Goal: Task Accomplishment & Management: Complete application form

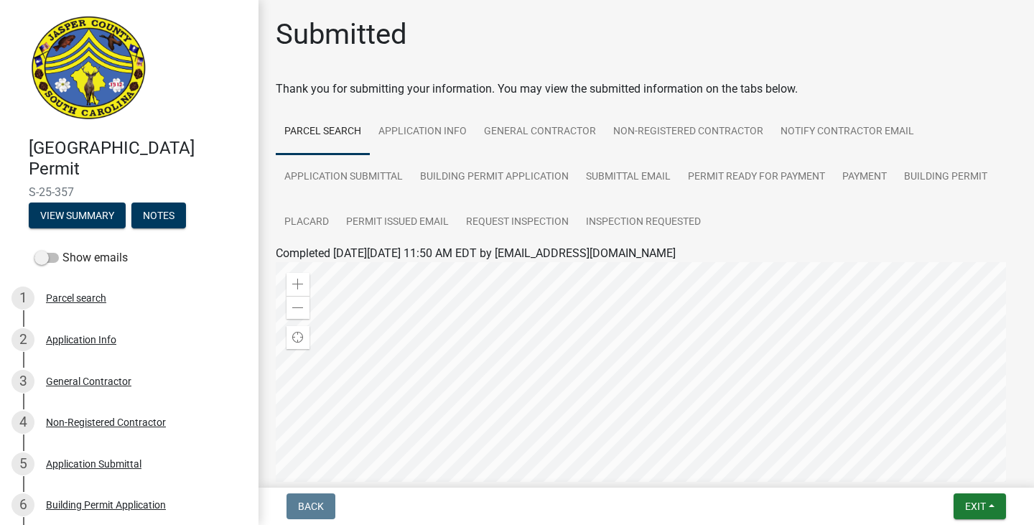
click at [90, 62] on img at bounding box center [89, 69] width 120 height 108
click at [970, 512] on span "Exit" at bounding box center [975, 506] width 21 height 11
click at [917, 471] on button "Save & Exit" at bounding box center [948, 469] width 115 height 34
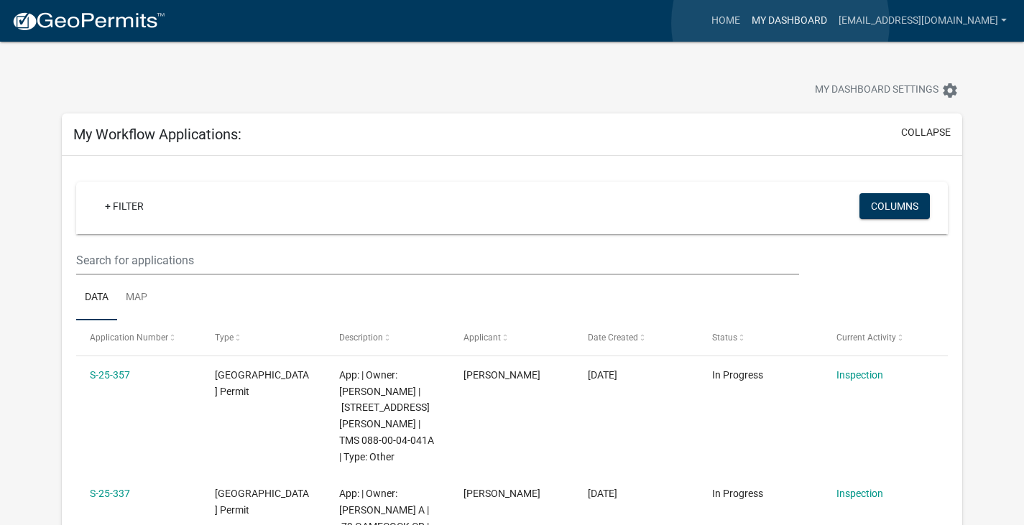
click at [780, 23] on link "My Dashboard" at bounding box center [789, 20] width 87 height 27
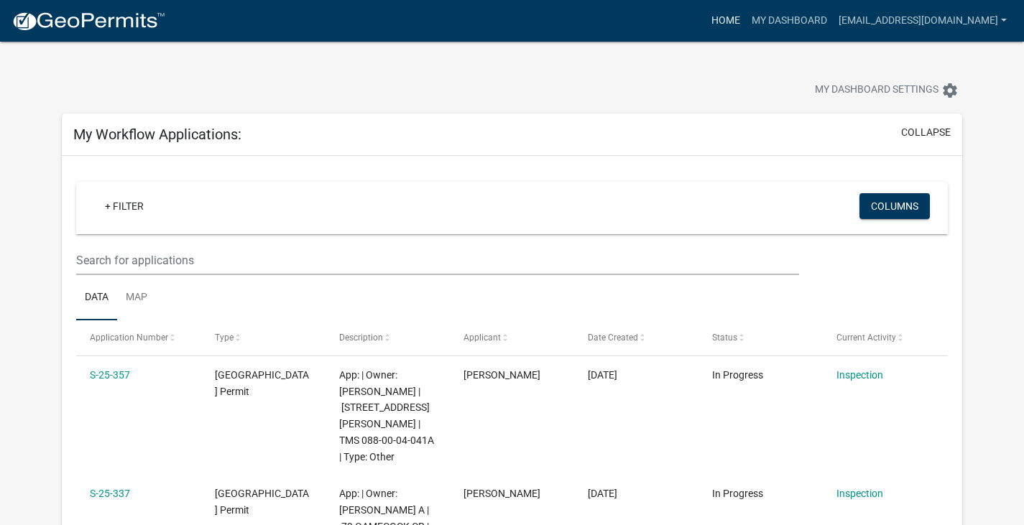
click at [732, 17] on link "Home" at bounding box center [725, 20] width 40 height 27
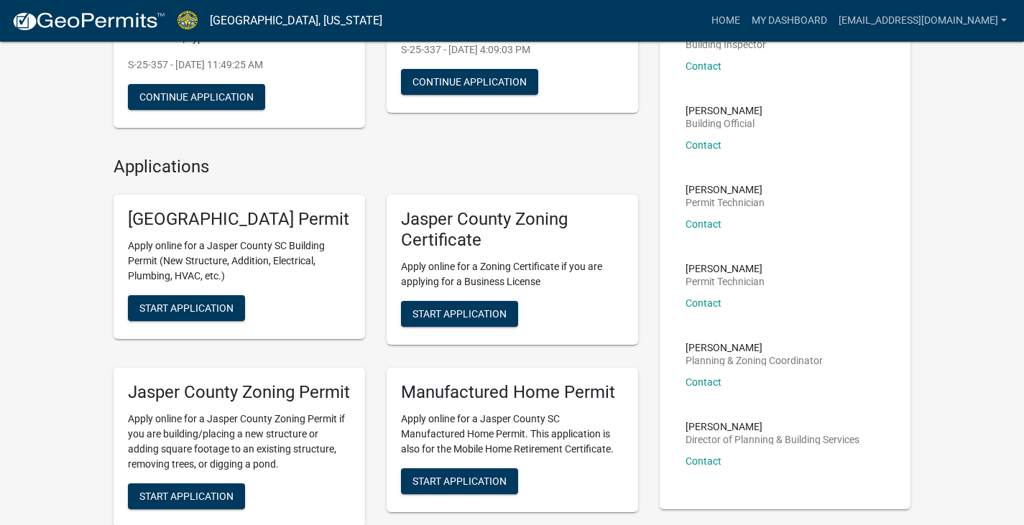
scroll to position [287, 0]
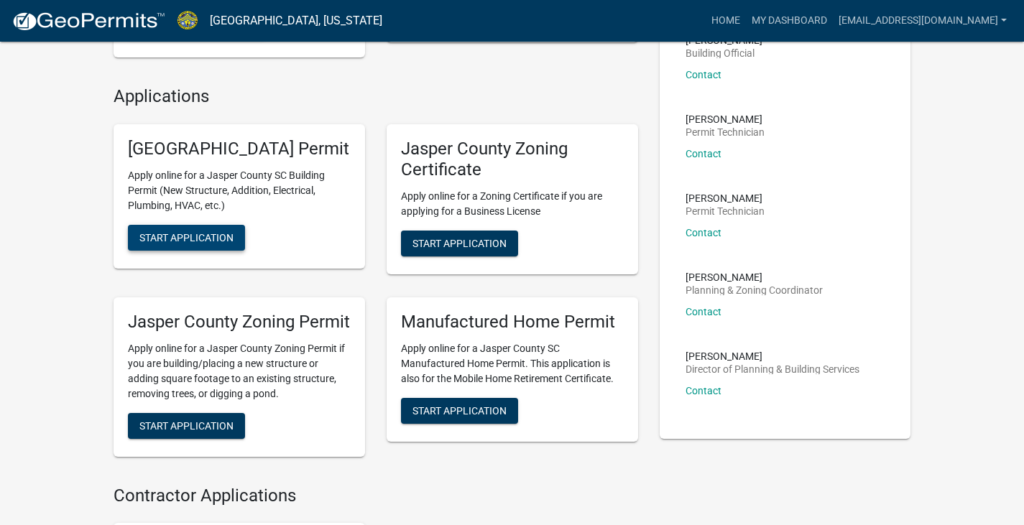
click at [212, 243] on span "Start Application" at bounding box center [186, 237] width 94 height 11
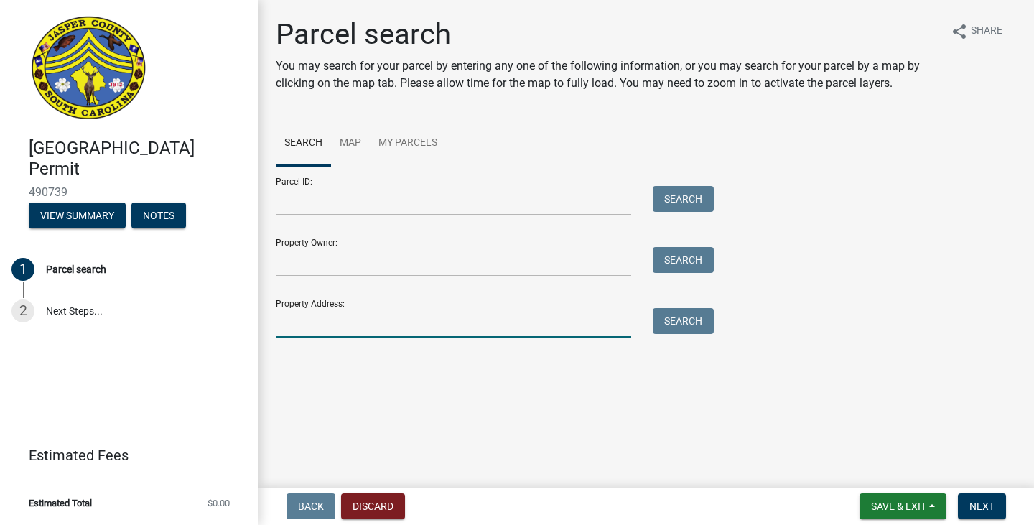
click at [360, 326] on input "Property Address:" at bounding box center [454, 322] width 356 height 29
click at [387, 320] on input "Property Address:" at bounding box center [454, 322] width 356 height 29
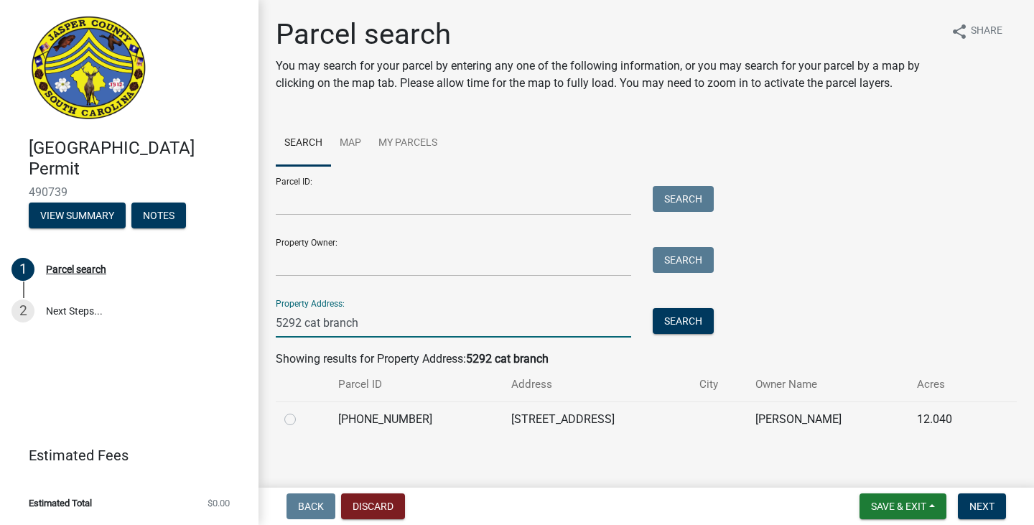
type input "5292 cat branch"
click at [302, 411] on label at bounding box center [302, 411] width 0 height 0
click at [302, 416] on input "radio" at bounding box center [306, 415] width 9 height 9
radio input "true"
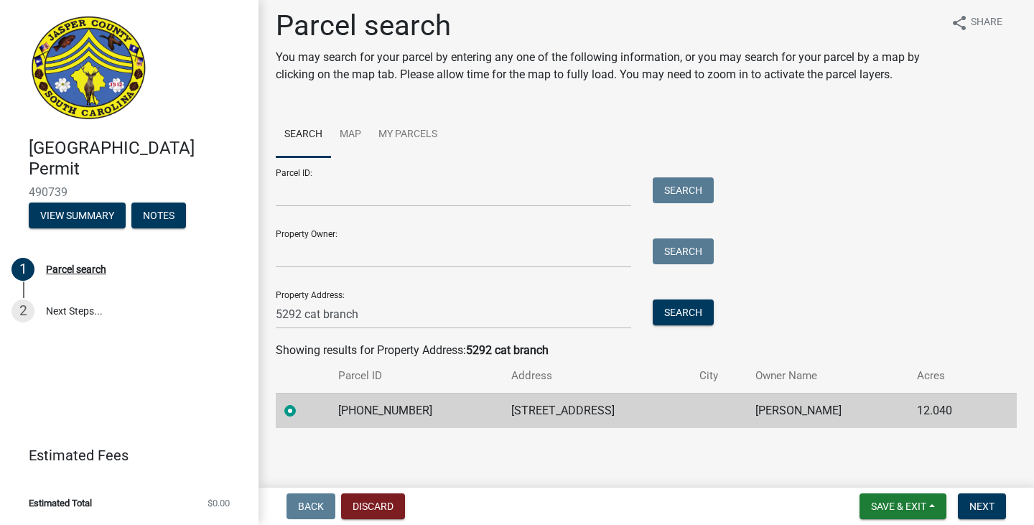
scroll to position [11, 0]
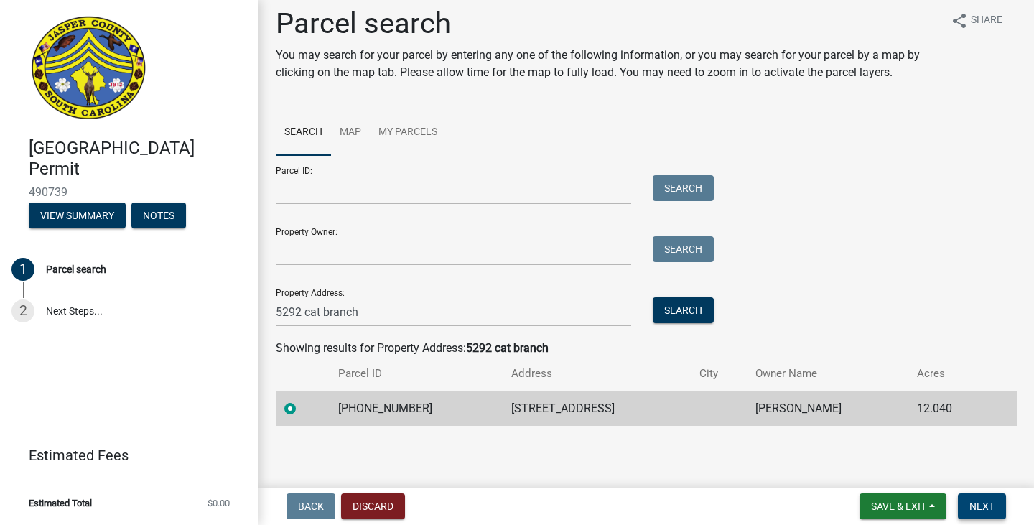
click at [982, 503] on span "Next" at bounding box center [982, 506] width 25 height 11
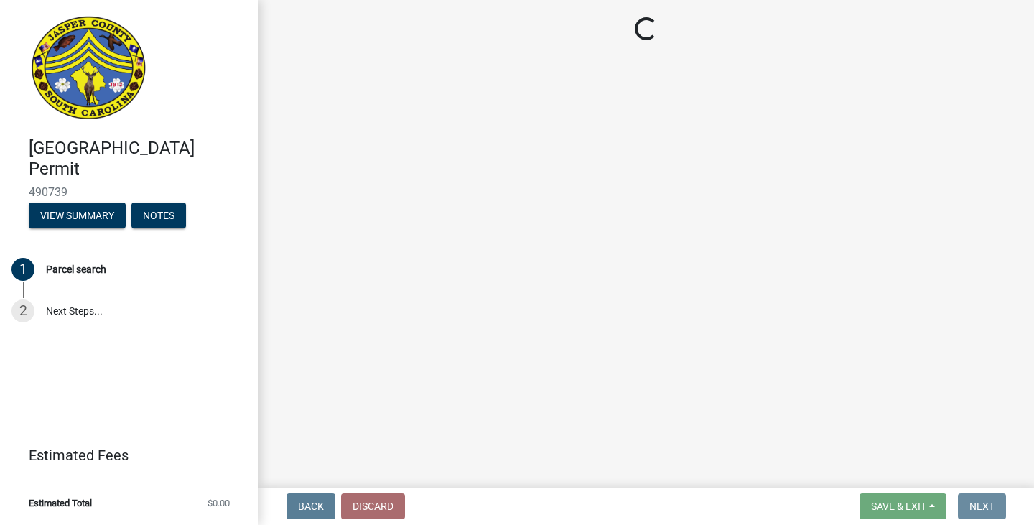
scroll to position [0, 0]
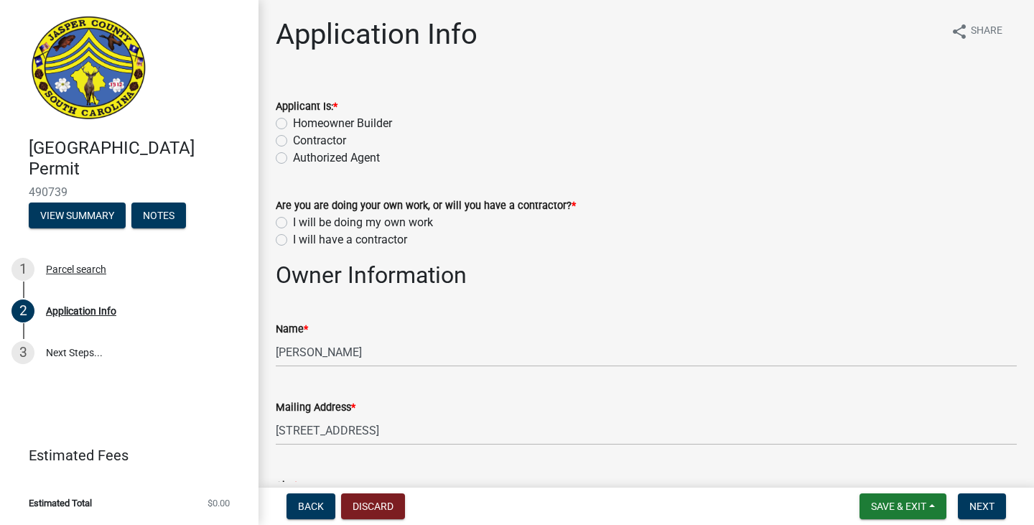
click at [289, 145] on div "Contractor" at bounding box center [646, 140] width 741 height 17
click at [300, 141] on label "Contractor" at bounding box center [319, 140] width 53 height 17
click at [300, 141] on input "Contractor" at bounding box center [297, 136] width 9 height 9
radio input "true"
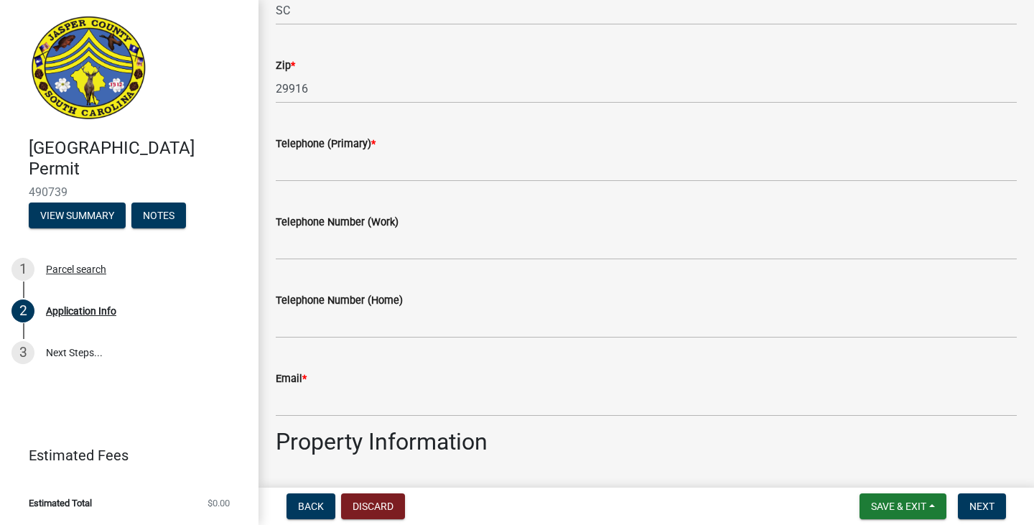
scroll to position [503, 0]
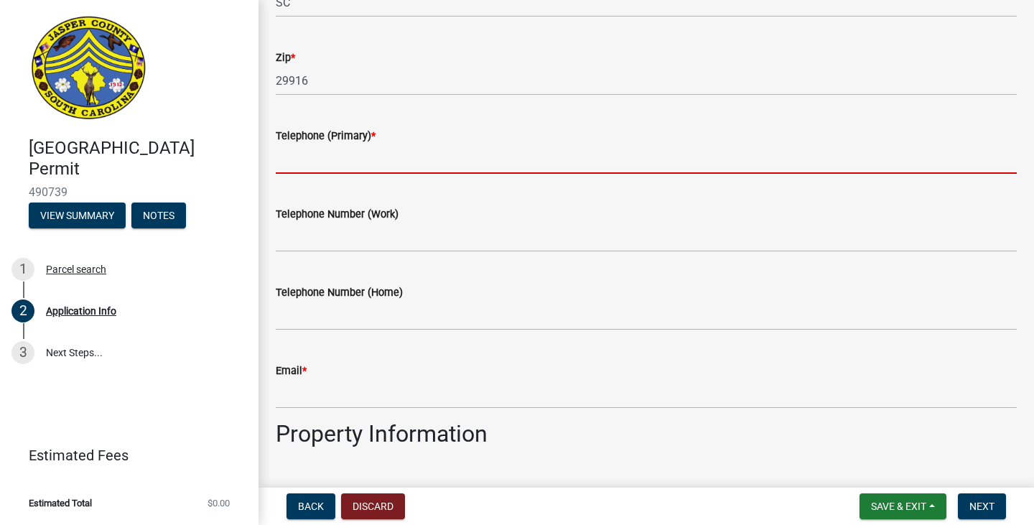
click at [345, 172] on input "Telephone (Primary) *" at bounding box center [646, 158] width 741 height 29
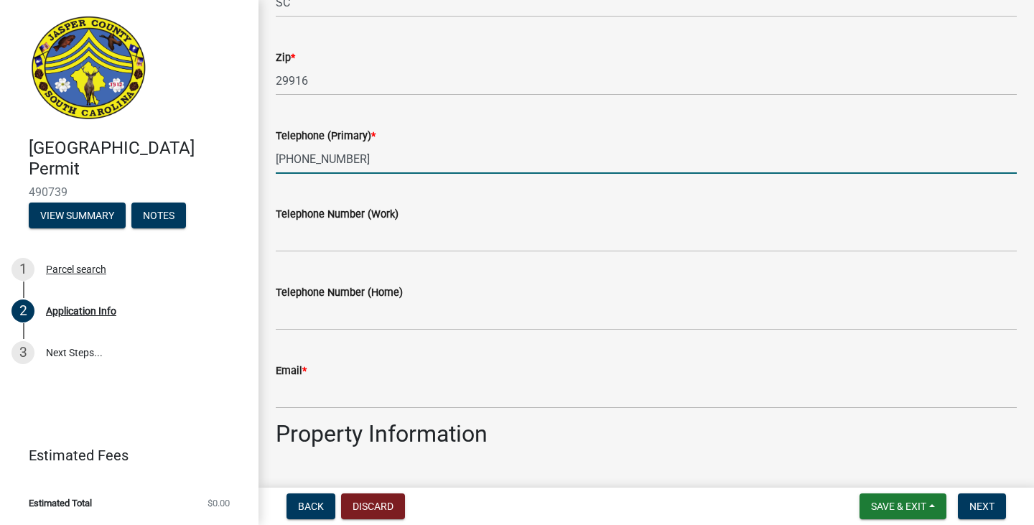
type input "[PHONE_NUMBER]"
click at [432, 398] on input "Email *" at bounding box center [646, 393] width 741 height 29
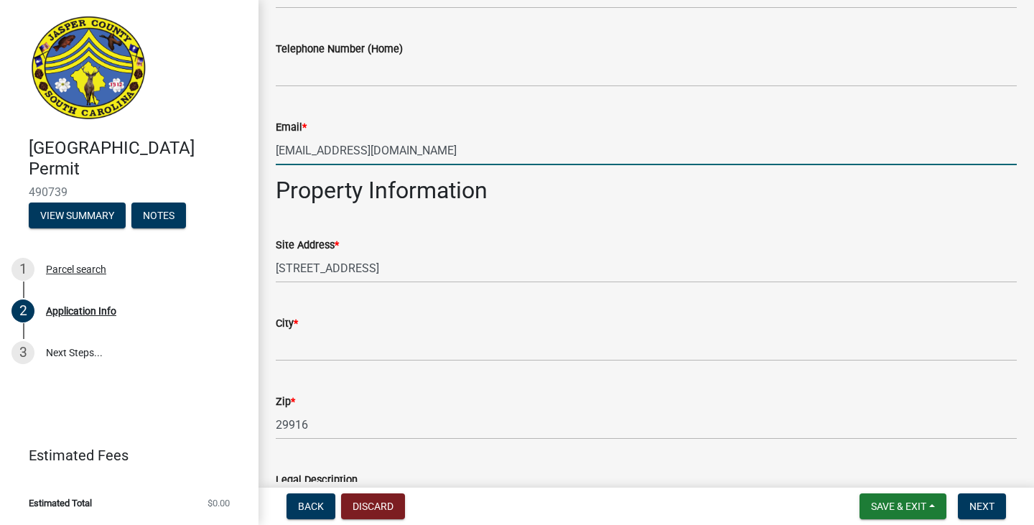
scroll to position [790, 0]
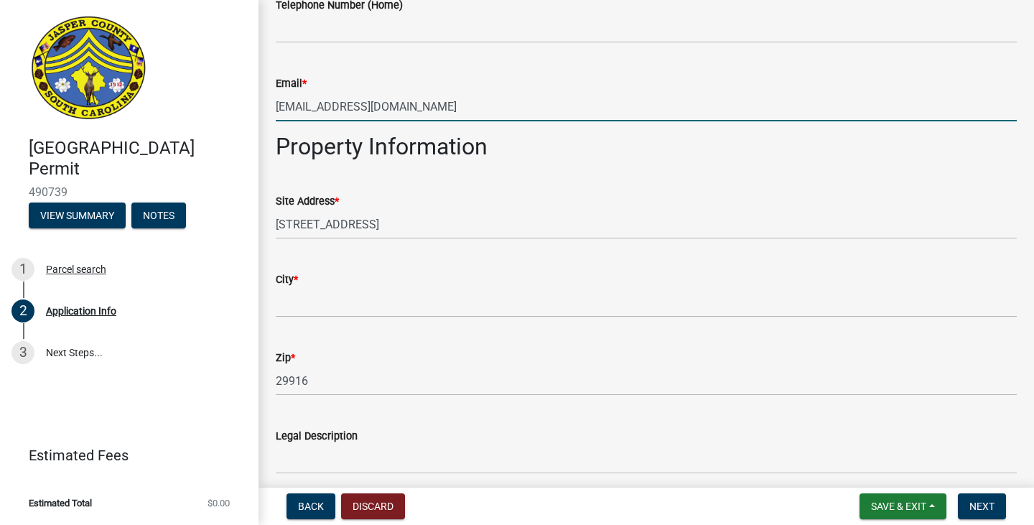
type input "[EMAIL_ADDRESS][DOMAIN_NAME]"
click at [386, 305] on input "City *" at bounding box center [646, 302] width 741 height 29
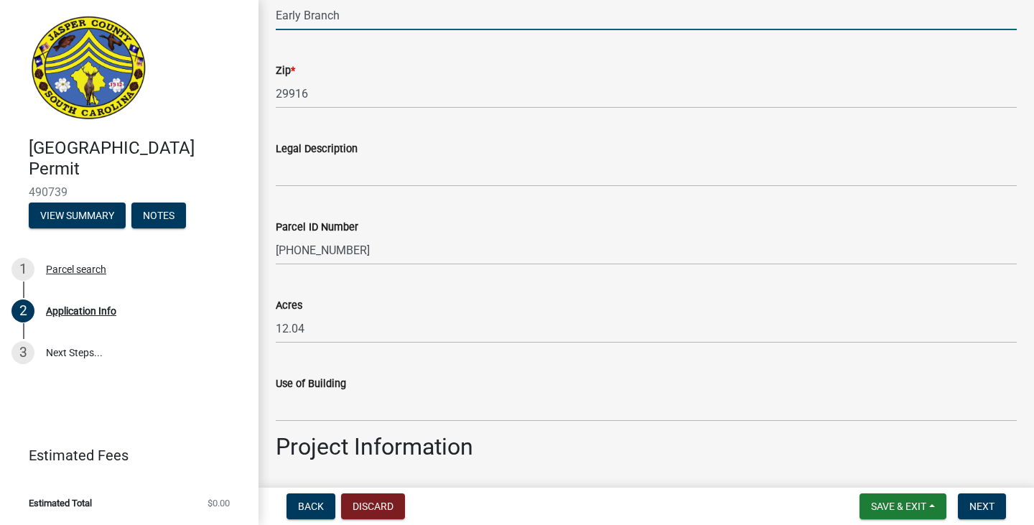
scroll to position [1149, 0]
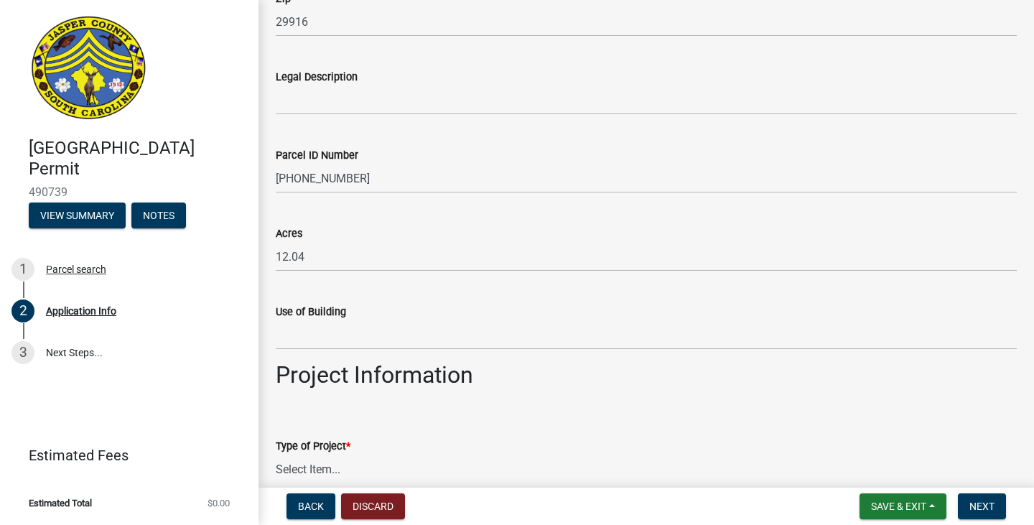
type input "Early Branch"
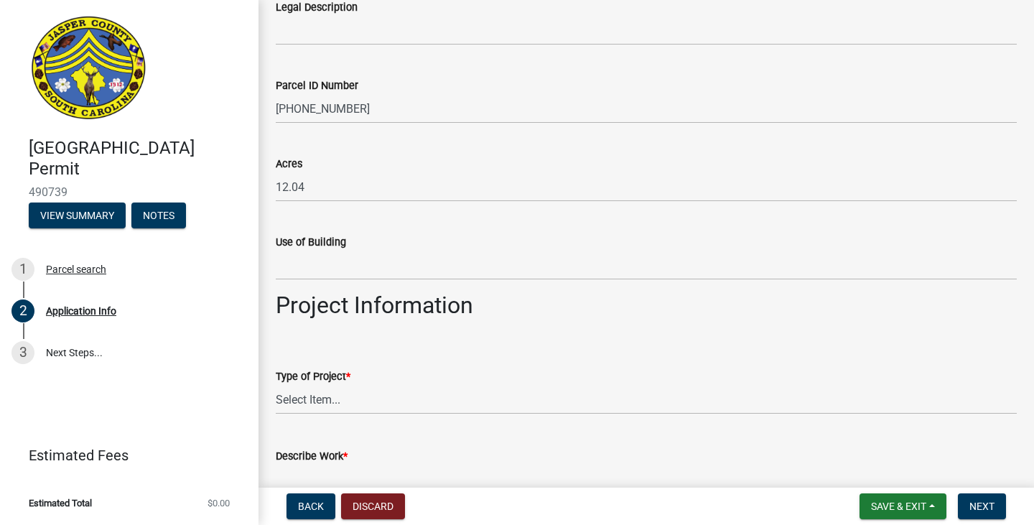
scroll to position [1293, 0]
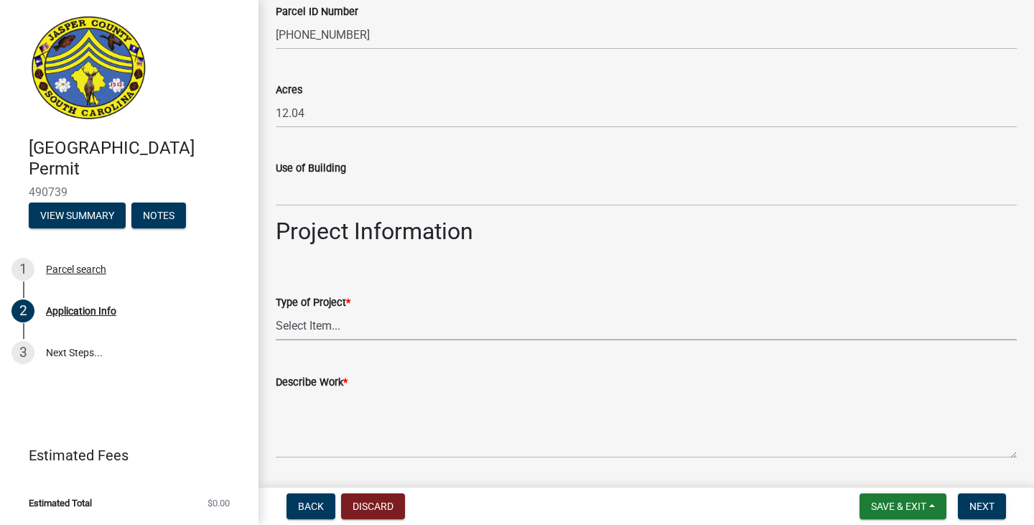
click at [404, 320] on select "Select Item... Construction Trailer/Shipping Container Residential Demolition C…" at bounding box center [646, 325] width 741 height 29
click at [276, 311] on select "Select Item... Construction Trailer/Shipping Container Residential Demolition C…" at bounding box center [646, 325] width 741 height 29
select select "6570ce79-212e-4c42-b64f-f74b85e12671"
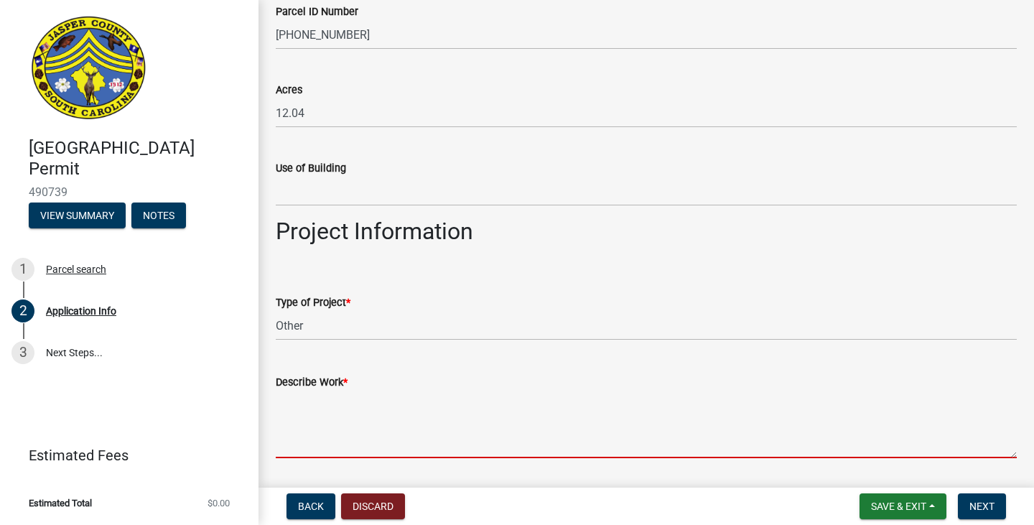
click at [351, 427] on textarea "Describe Work *" at bounding box center [646, 425] width 741 height 68
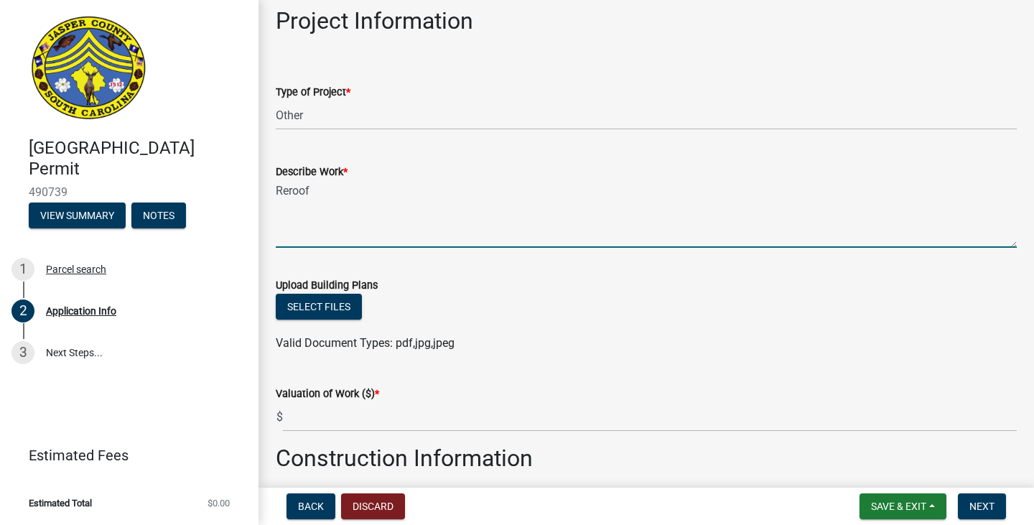
scroll to position [1508, 0]
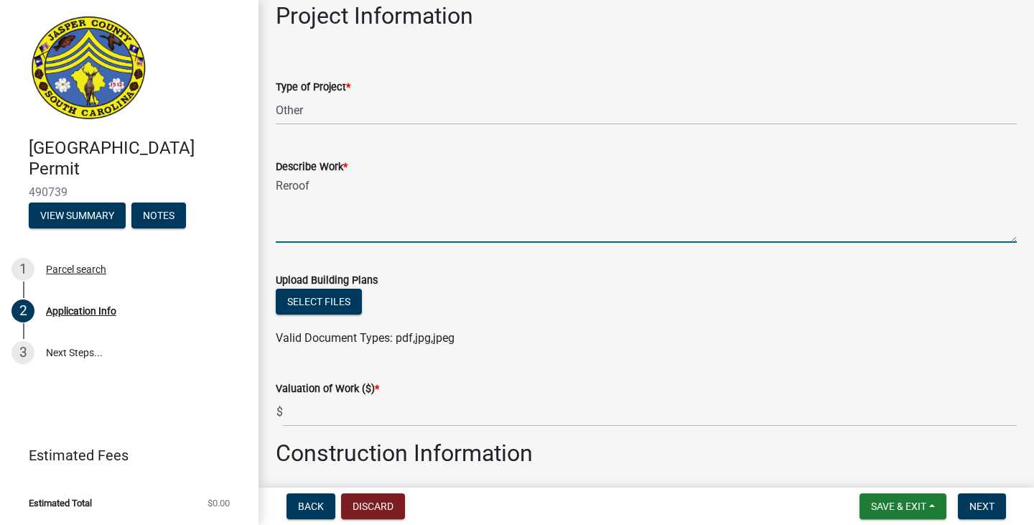
type textarea "Reroof"
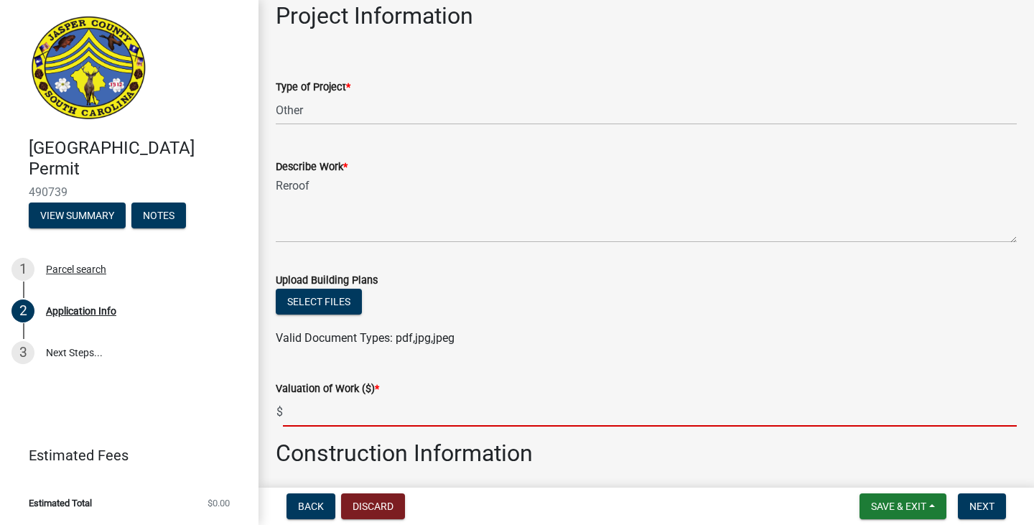
click at [388, 414] on input "text" at bounding box center [650, 411] width 734 height 29
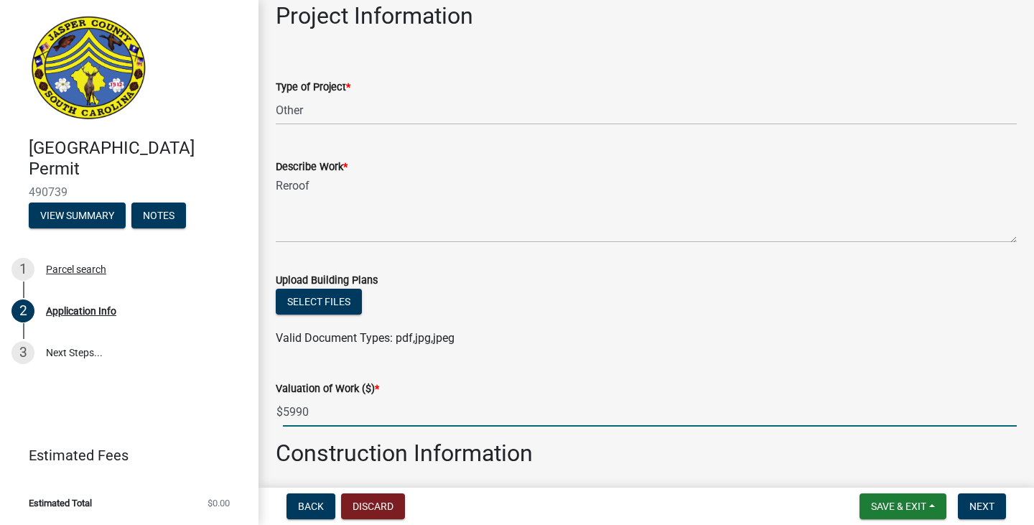
type input "5990"
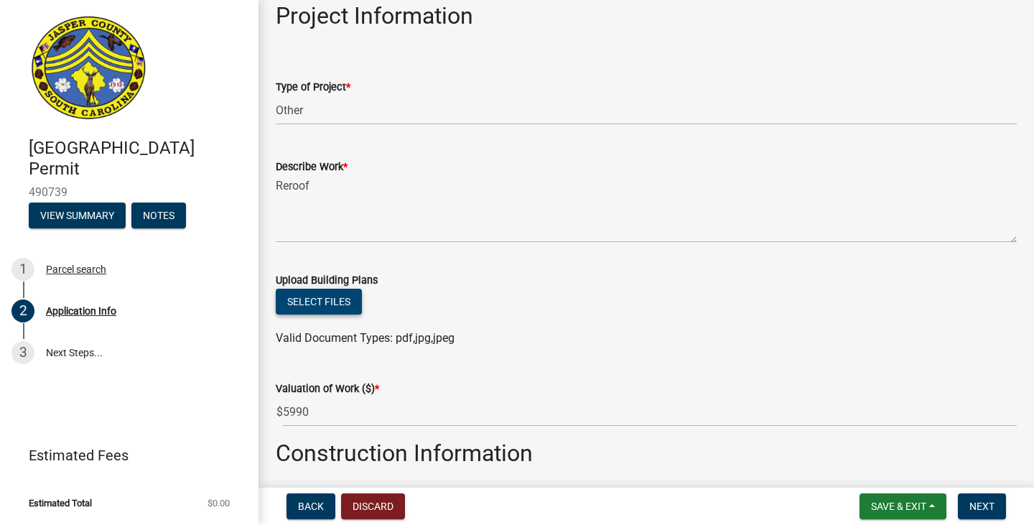
click at [322, 301] on button "Select files" at bounding box center [319, 302] width 86 height 26
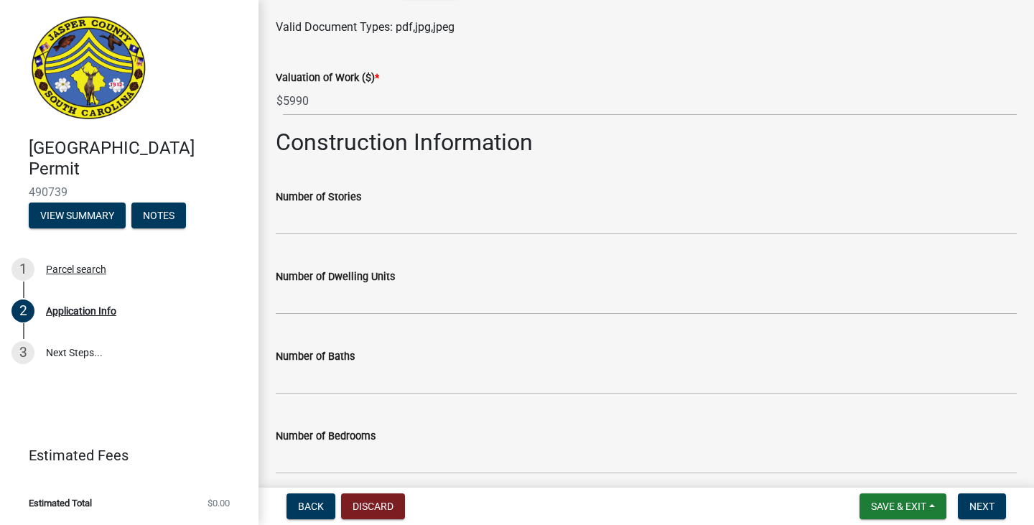
scroll to position [1939, 0]
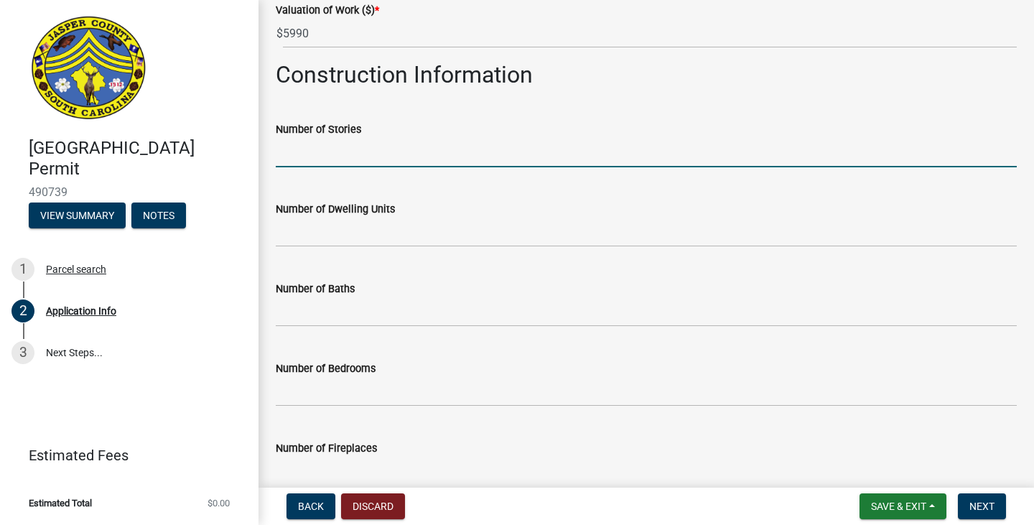
click at [349, 152] on input "text" at bounding box center [646, 152] width 741 height 29
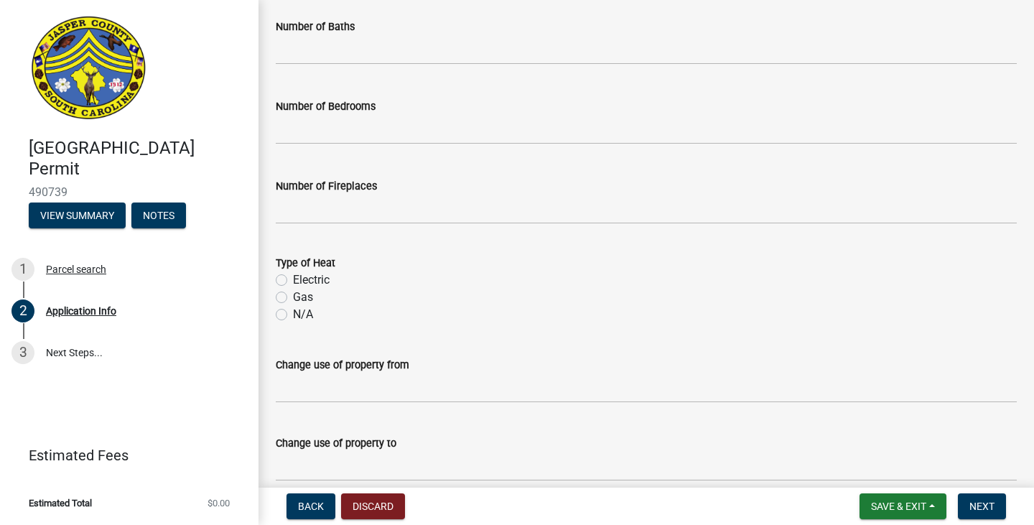
scroll to position [2227, 0]
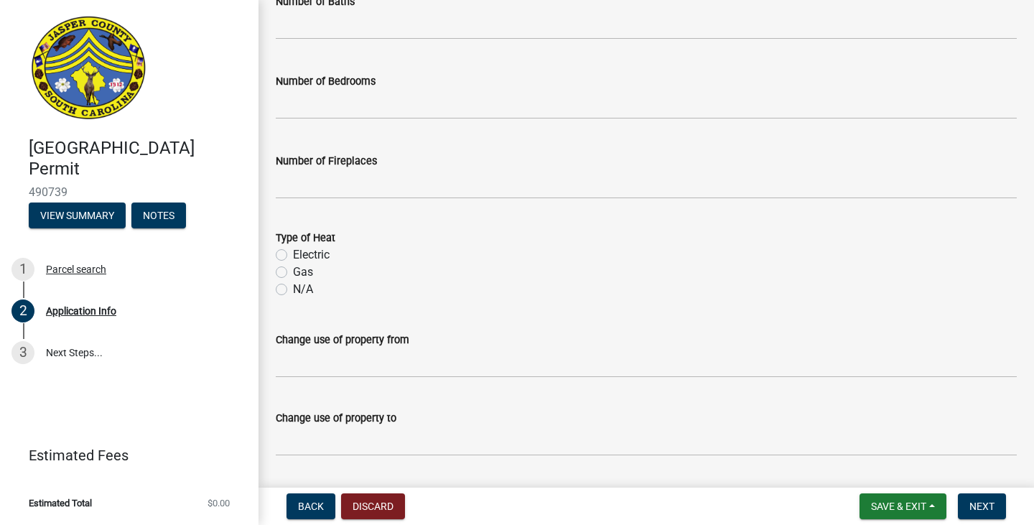
click at [305, 290] on label "N/A" at bounding box center [303, 289] width 20 height 17
click at [302, 290] on input "N/A" at bounding box center [297, 285] width 9 height 9
radio input "true"
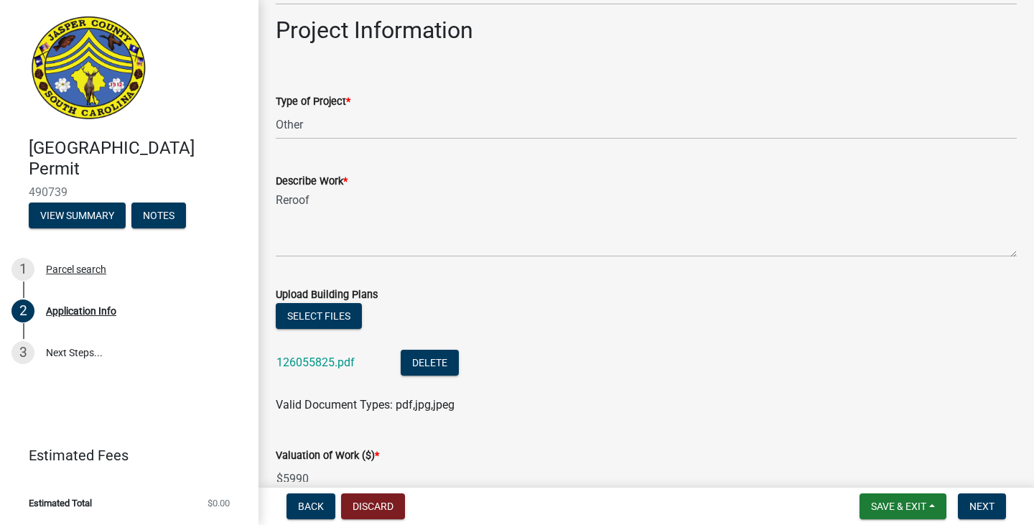
scroll to position [1478, 0]
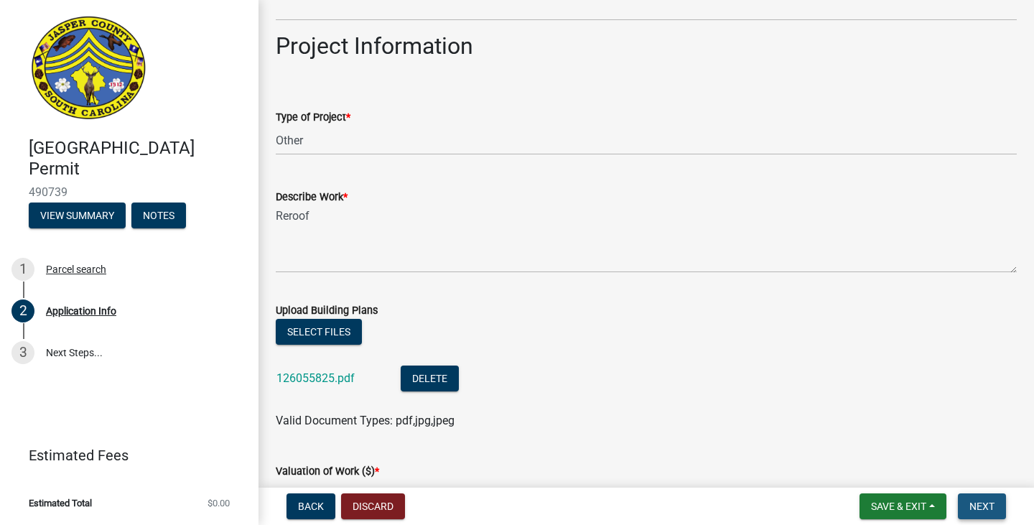
click at [983, 502] on span "Next" at bounding box center [982, 506] width 25 height 11
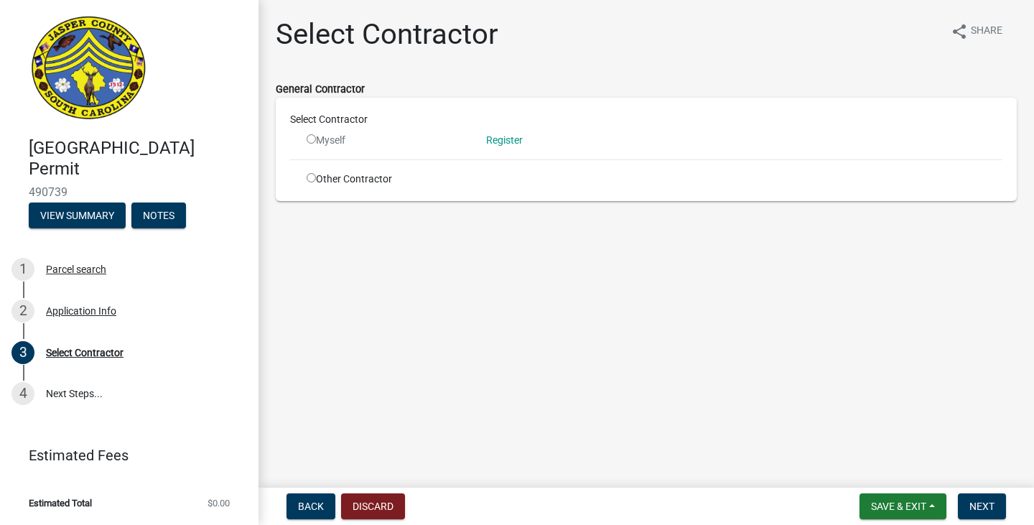
click at [328, 184] on div "Other Contractor" at bounding box center [386, 179] width 180 height 15
click at [312, 180] on input "radio" at bounding box center [311, 177] width 9 height 9
radio input "true"
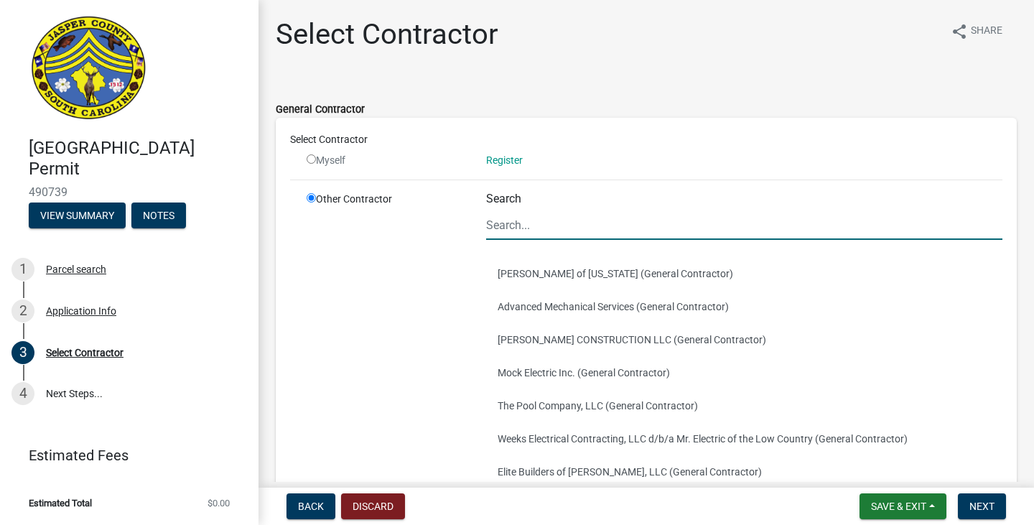
click at [588, 225] on input "Search" at bounding box center [744, 224] width 516 height 29
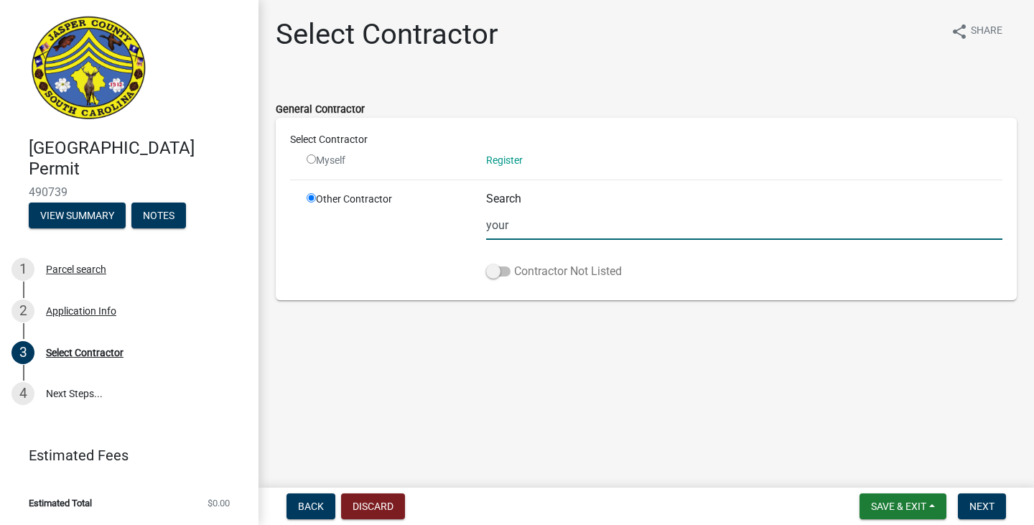
type input "your"
click at [491, 274] on span at bounding box center [498, 271] width 24 height 10
click at [514, 263] on input "Contractor Not Listed" at bounding box center [514, 263] width 0 height 0
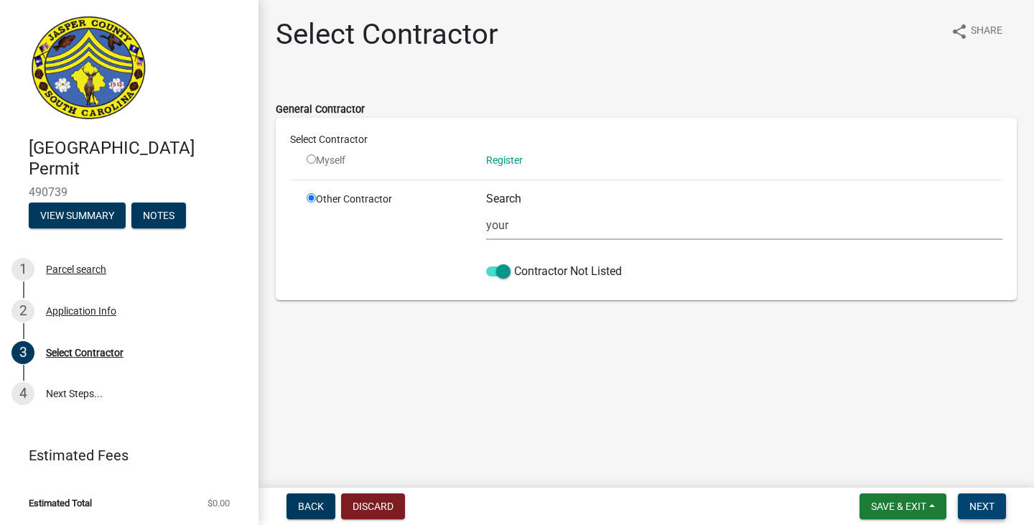
click at [990, 506] on span "Next" at bounding box center [982, 506] width 25 height 11
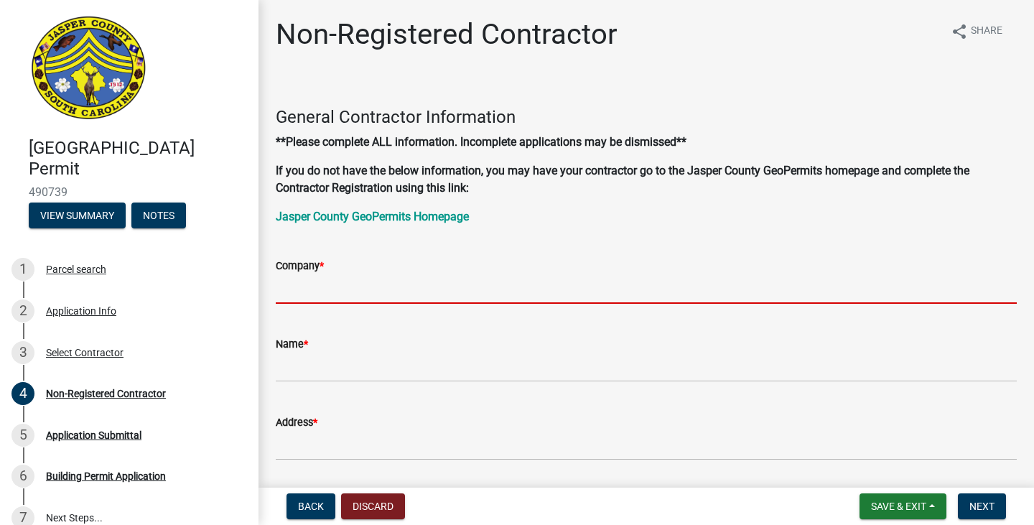
click at [384, 296] on input "Company *" at bounding box center [646, 288] width 741 height 29
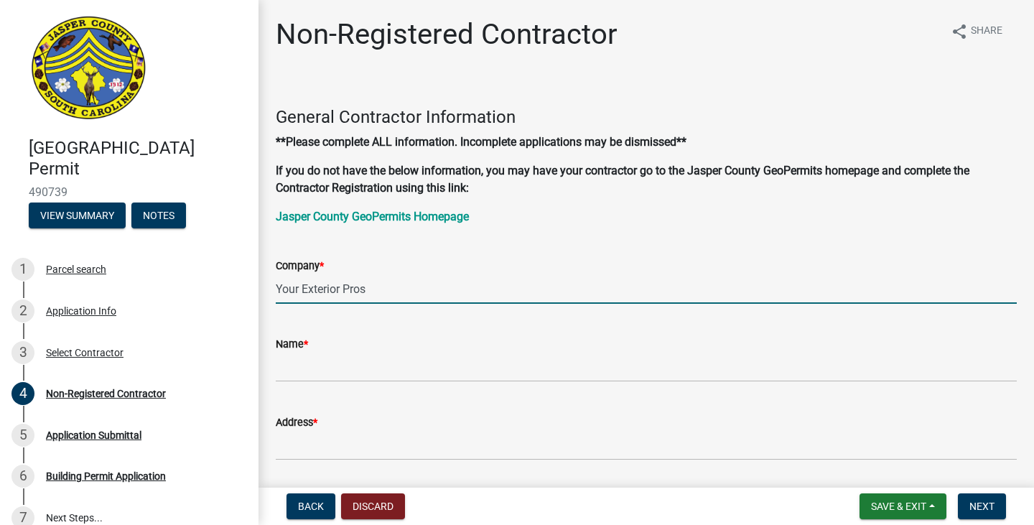
type input "Your Exterior Pros"
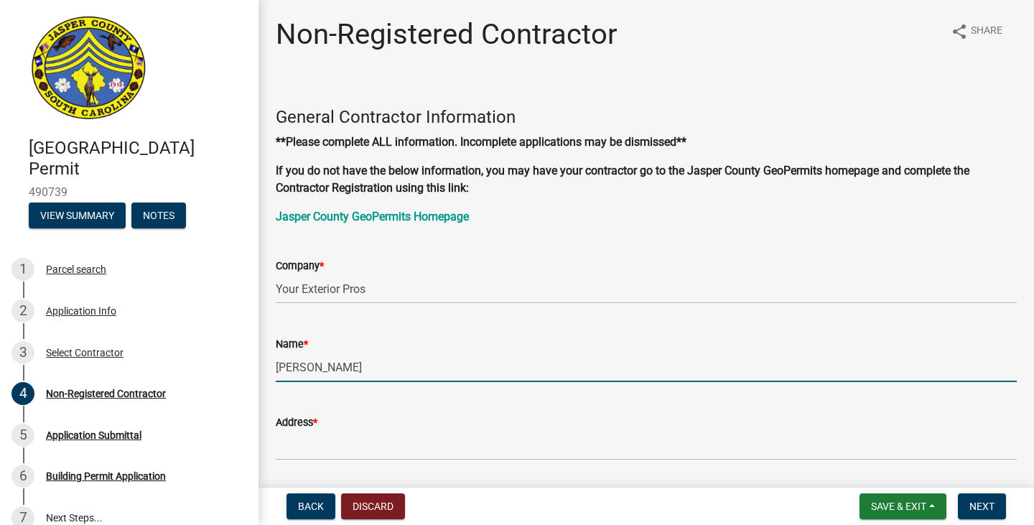
type input "[PERSON_NAME]"
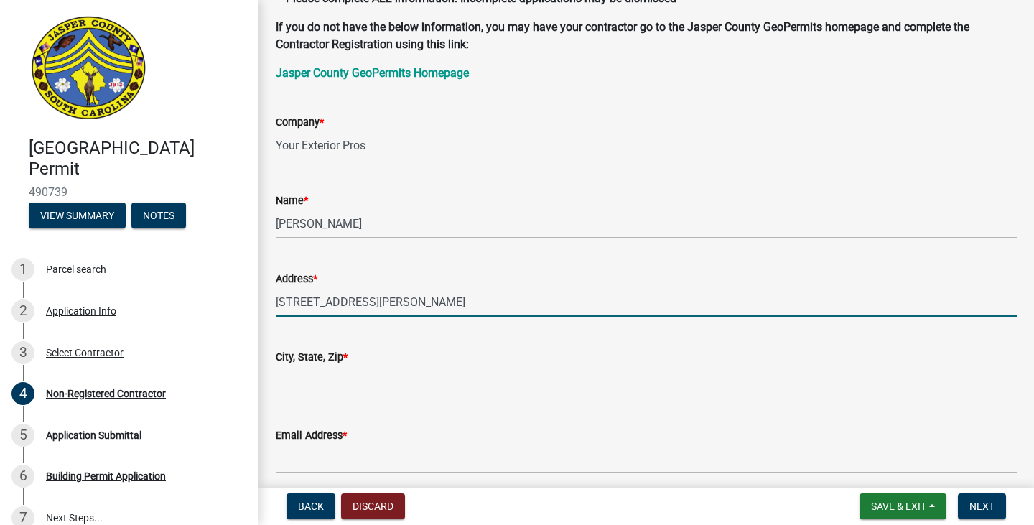
scroll to position [215, 0]
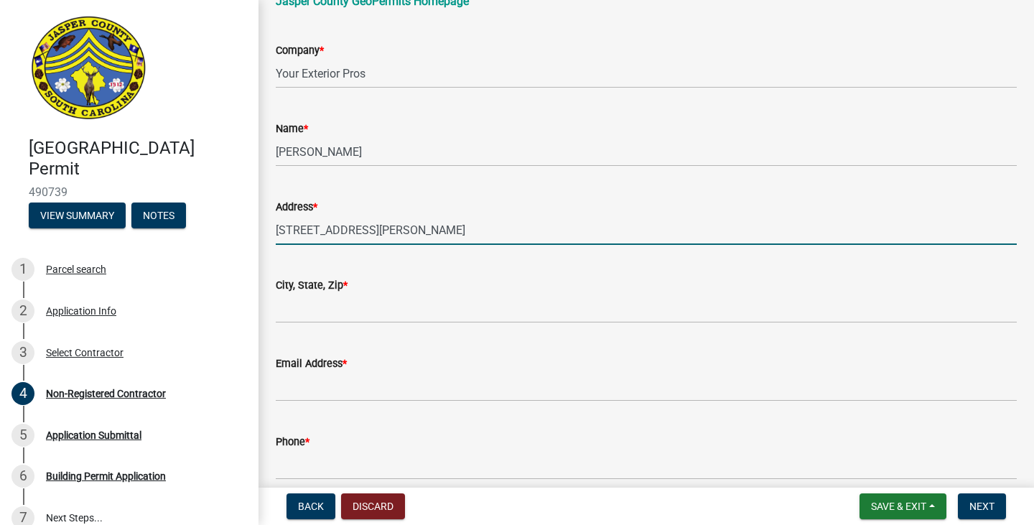
type input "[STREET_ADDRESS][PERSON_NAME]"
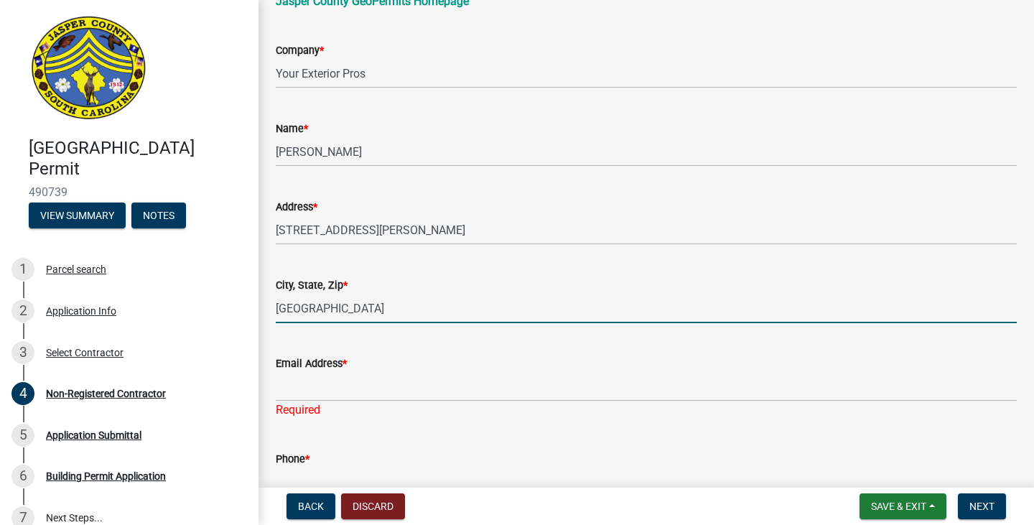
type input "[GEOGRAPHIC_DATA]"
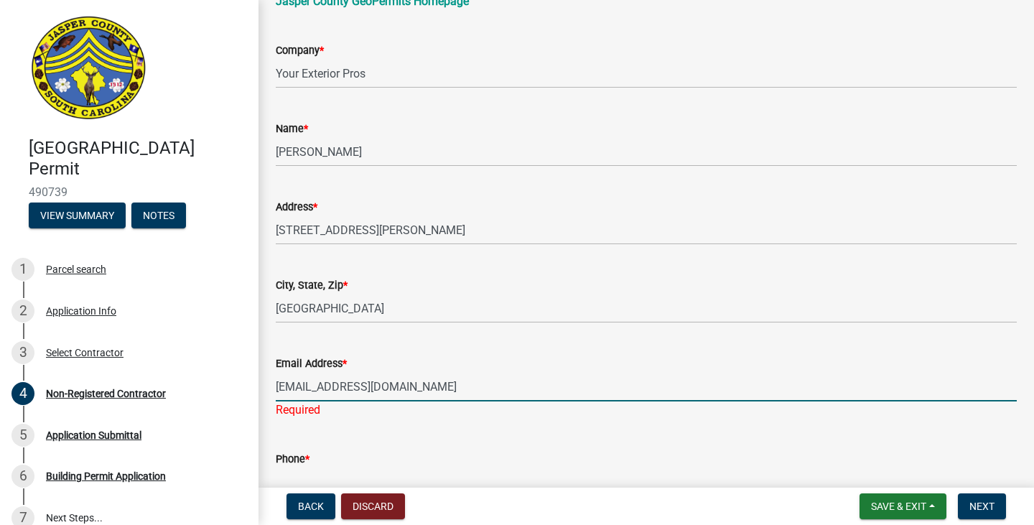
type input "[EMAIL_ADDRESS][DOMAIN_NAME]"
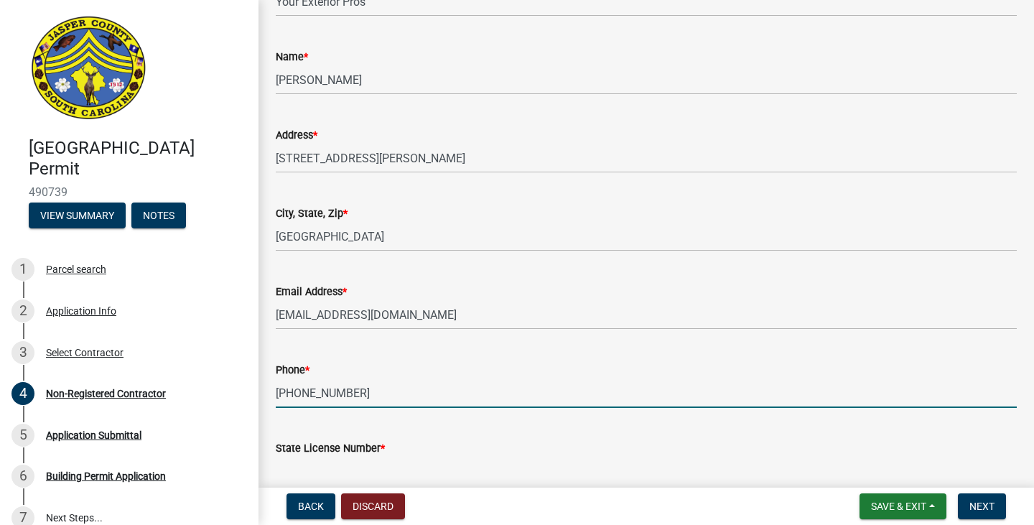
scroll to position [431, 0]
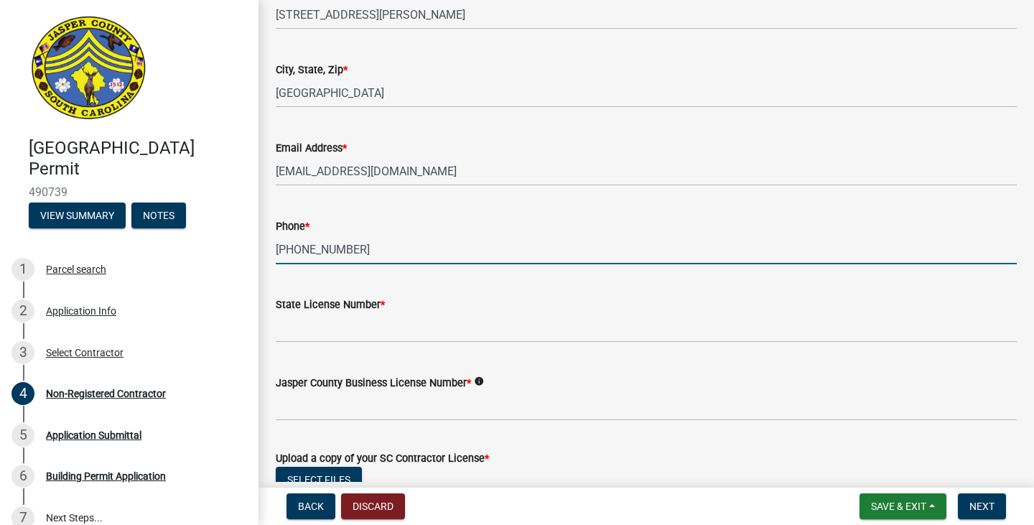
type input "[PHONE_NUMBER]"
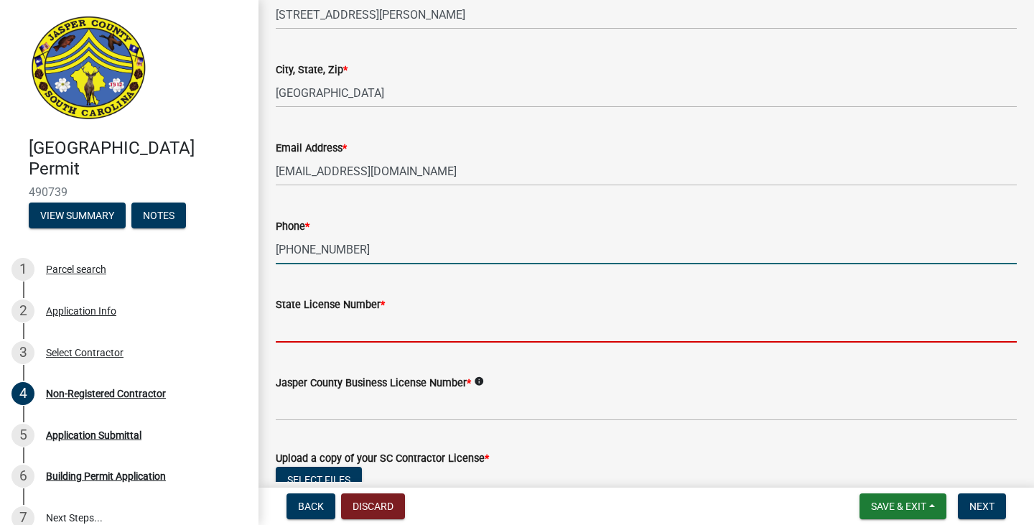
click at [455, 325] on input "State License Number *" at bounding box center [646, 327] width 741 height 29
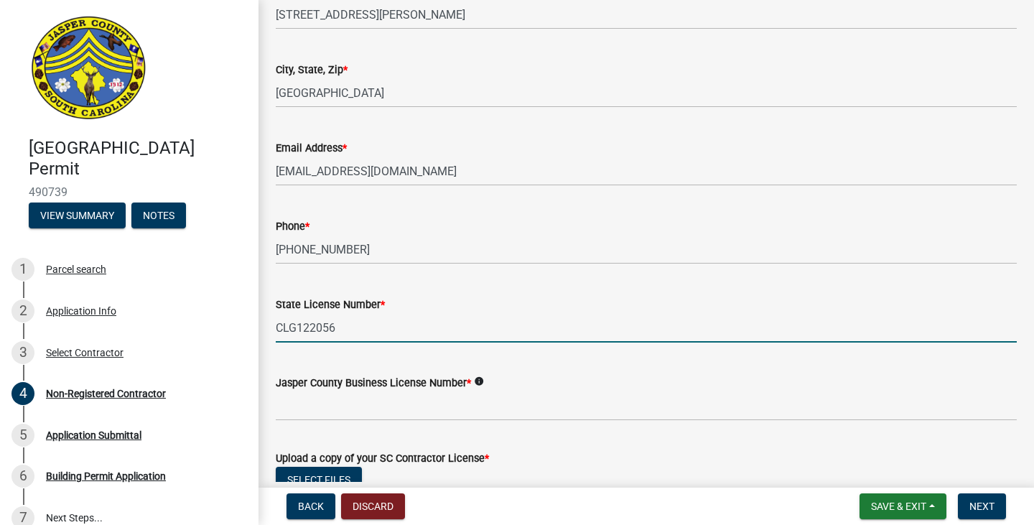
type input "CLG122056"
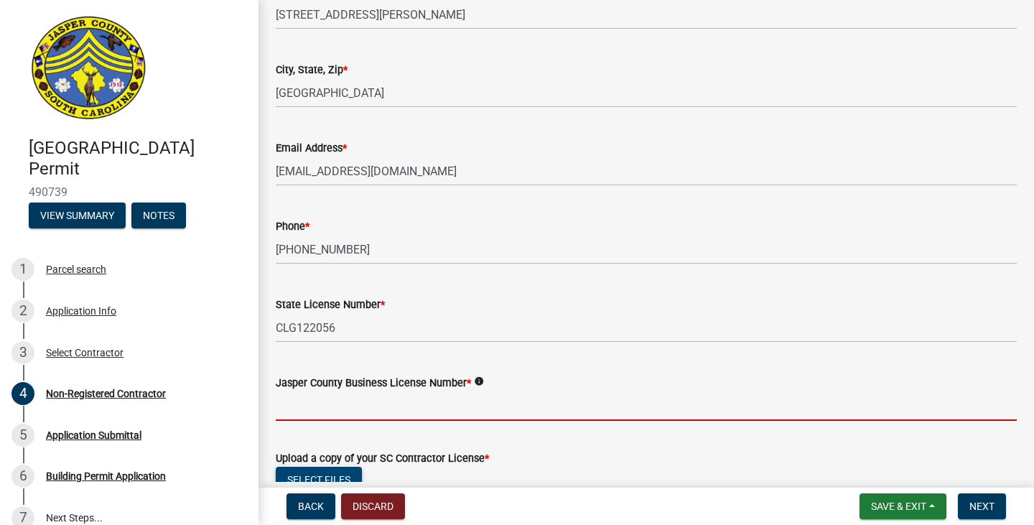
scroll to position [687, 0]
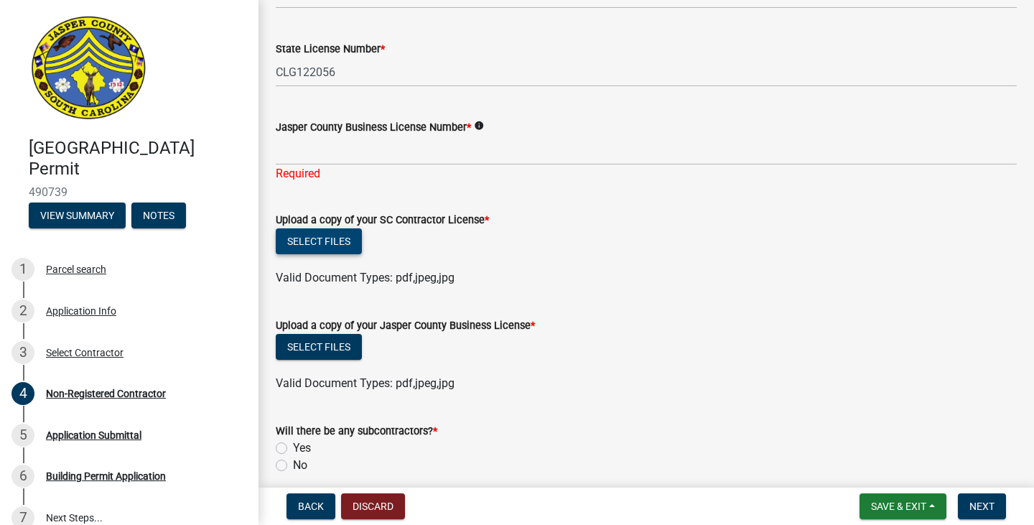
click at [331, 239] on button "Select files" at bounding box center [319, 241] width 86 height 26
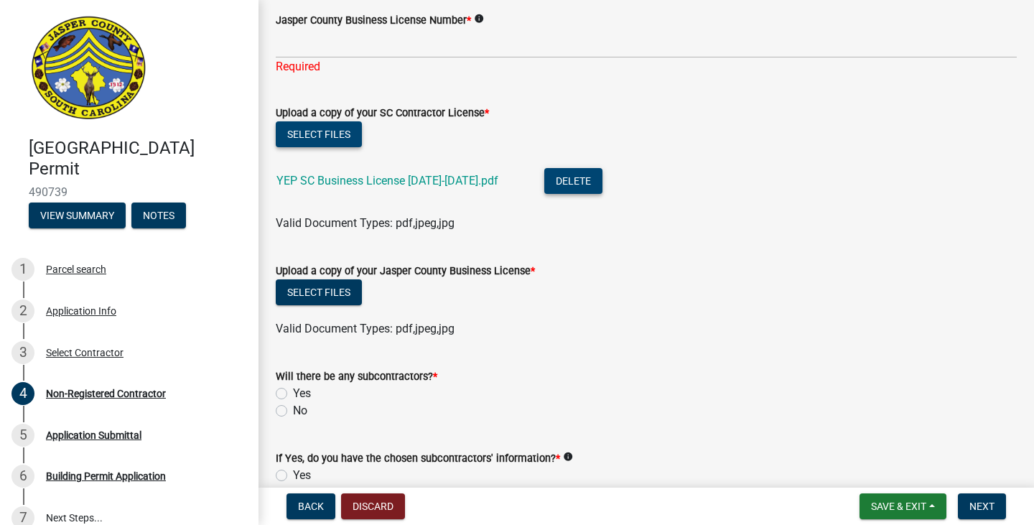
scroll to position [830, 0]
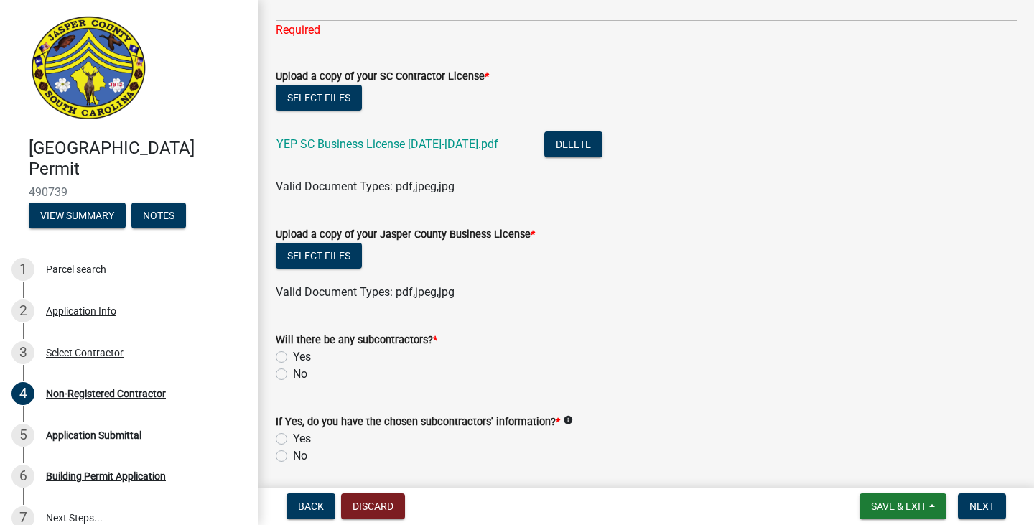
click at [293, 373] on label "No" at bounding box center [300, 374] width 14 height 17
click at [293, 373] on input "No" at bounding box center [297, 370] width 9 height 9
radio input "true"
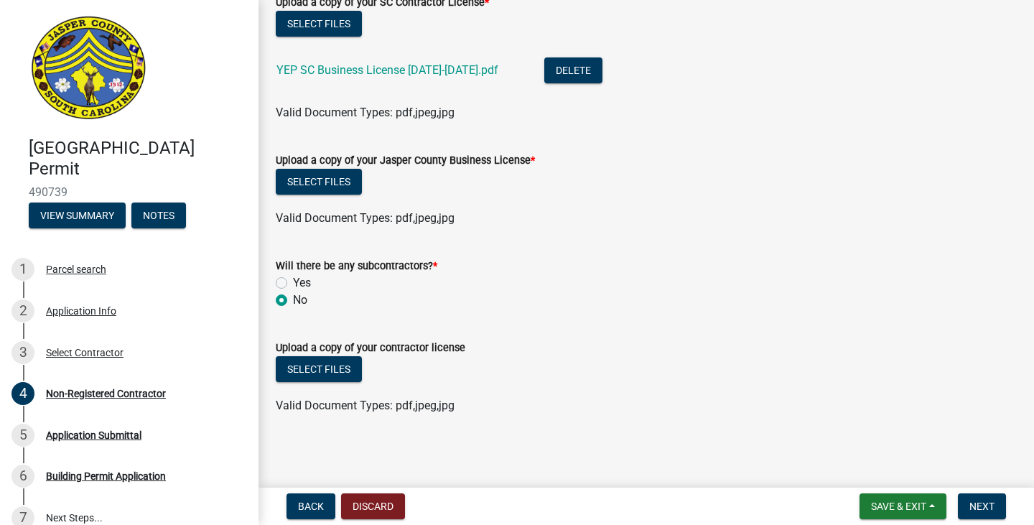
scroll to position [906, 0]
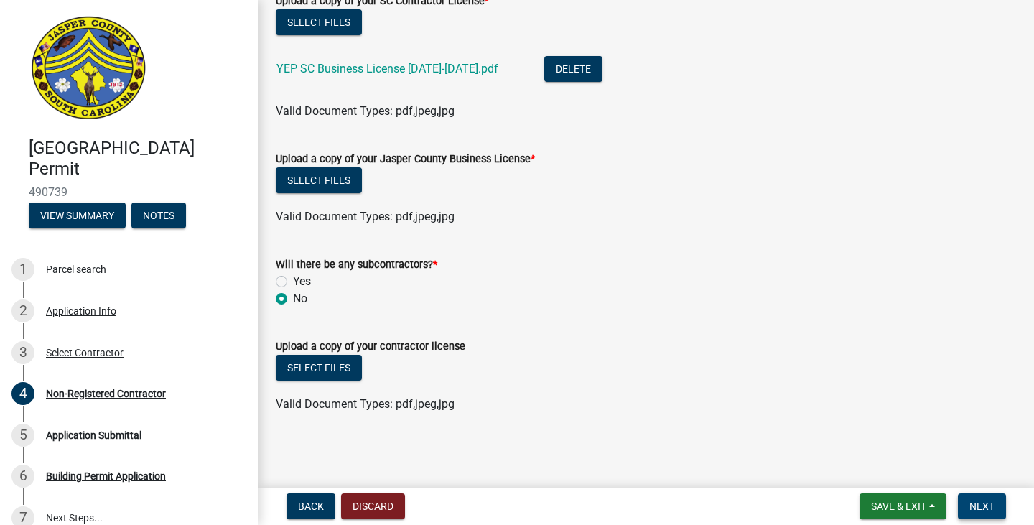
click at [974, 498] on button "Next" at bounding box center [982, 506] width 48 height 26
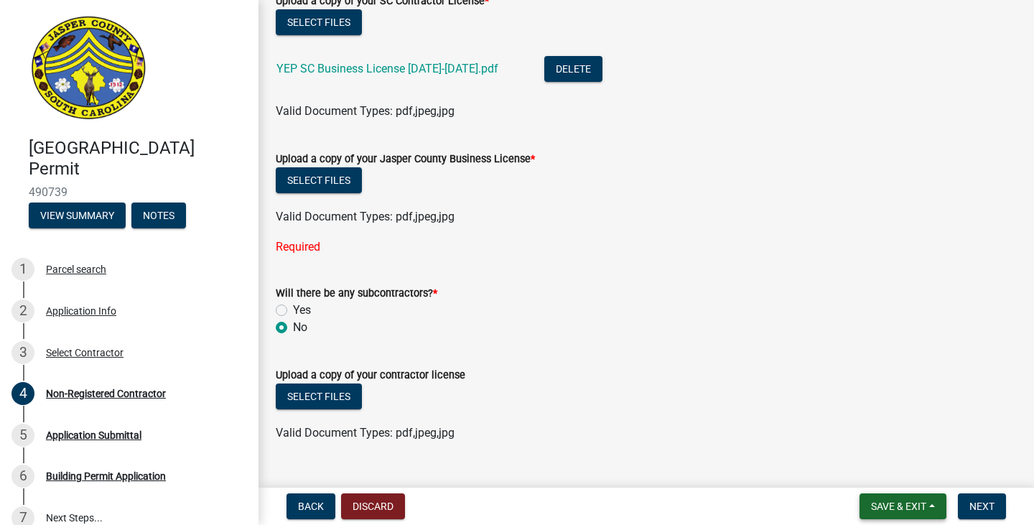
click at [889, 503] on span "Save & Exit" at bounding box center [898, 506] width 55 height 11
click at [867, 436] on button "Save" at bounding box center [889, 434] width 115 height 34
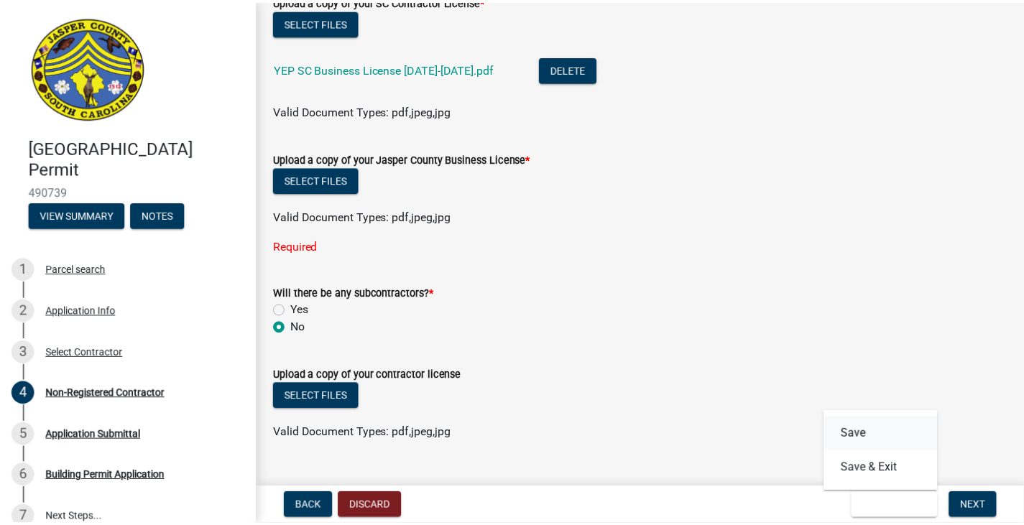
scroll to position [0, 0]
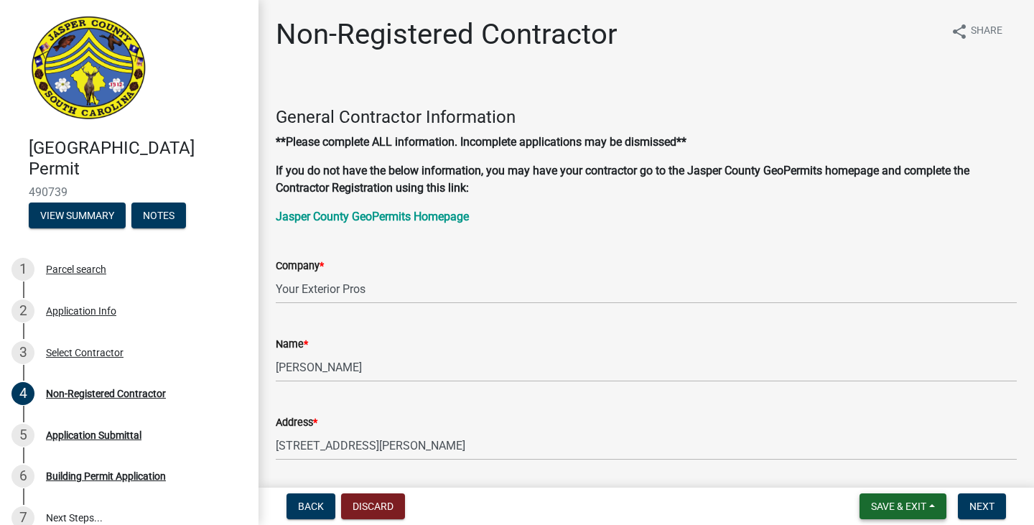
click at [895, 505] on span "Save & Exit" at bounding box center [898, 506] width 55 height 11
click at [868, 478] on button "Save & Exit" at bounding box center [889, 469] width 115 height 34
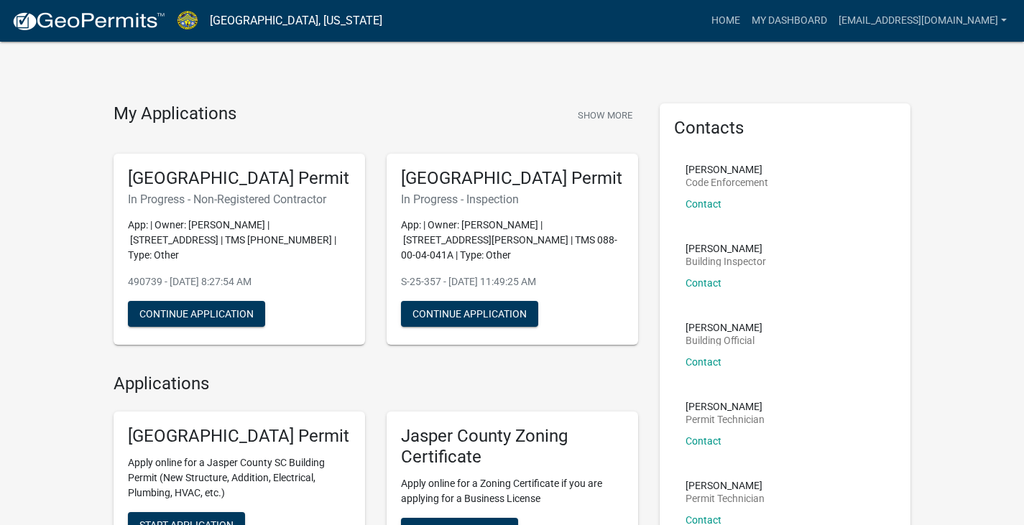
scroll to position [72, 0]
